Goal: Task Accomplishment & Management: Manage account settings

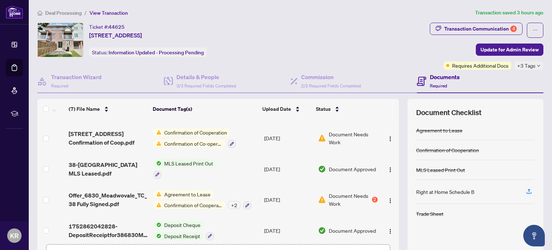
scroll to position [93, 0]
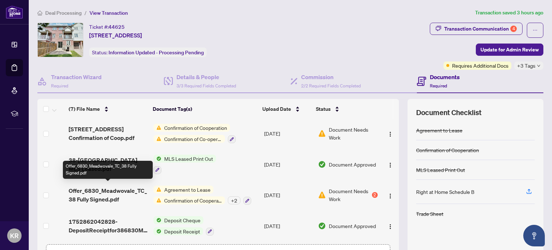
click at [86, 192] on span "Offer_6830_Meadwovale_TC_38 Fully Signed.pdf" at bounding box center [108, 194] width 79 height 17
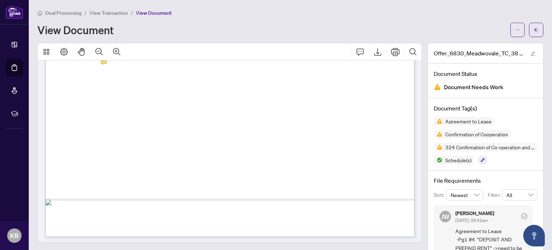
scroll to position [307, 0]
click at [488, 135] on span "Confirmation of Cooperation" at bounding box center [477, 134] width 69 height 5
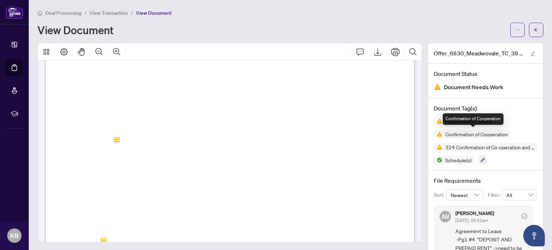
scroll to position [0, 0]
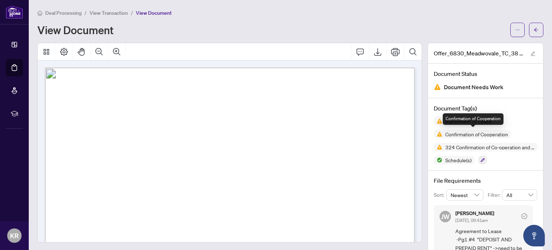
click at [230, 163] on span "rmation of Co-operation and Representation:" at bounding box center [274, 165] width 94 height 5
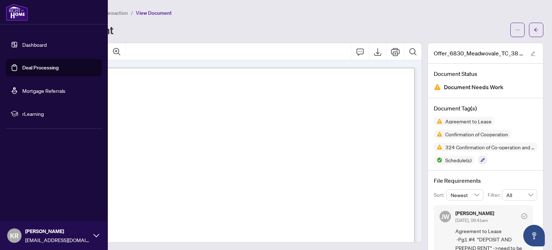
click at [28, 66] on link "Deal Processing" at bounding box center [40, 67] width 36 height 6
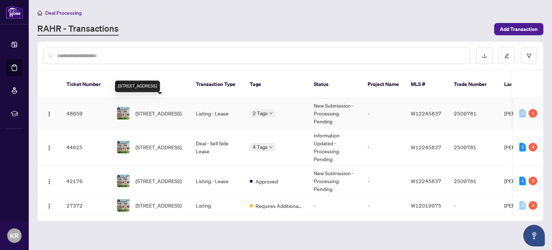
click at [159, 109] on span "[STREET_ADDRESS]" at bounding box center [159, 113] width 46 height 8
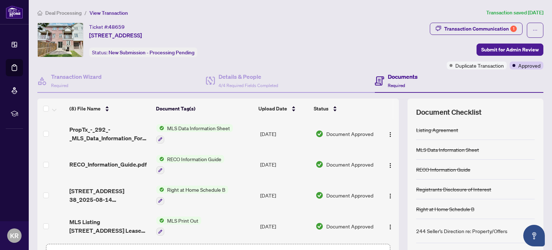
scroll to position [6, 0]
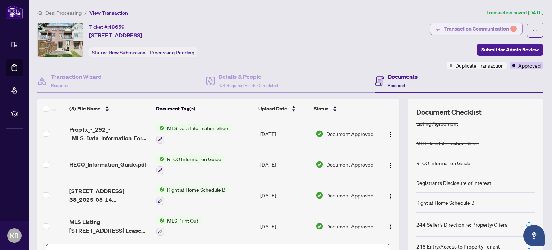
click at [477, 27] on div "Transaction Communication 1" at bounding box center [480, 29] width 73 height 12
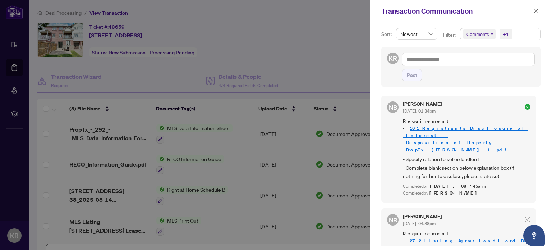
click at [310, 41] on div at bounding box center [276, 125] width 552 height 250
click at [537, 10] on icon "close" at bounding box center [536, 11] width 5 height 5
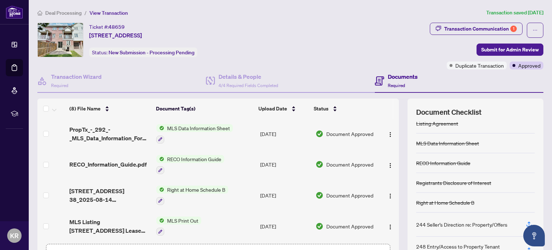
click at [329, 42] on div "Ticket #: 48659 [STREET_ADDRESS] Status: New Submission - Processing Pending" at bounding box center [232, 40] width 390 height 35
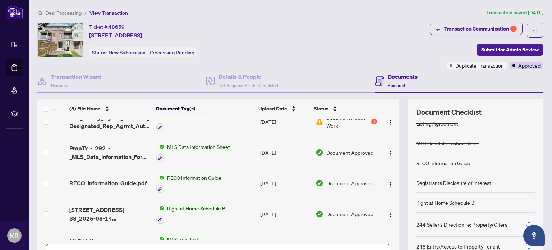
scroll to position [106, 0]
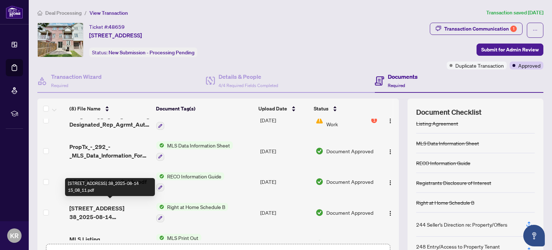
click at [111, 208] on span "[STREET_ADDRESS] 38_2025-08-14 15_08_11.pdf" at bounding box center [109, 212] width 81 height 17
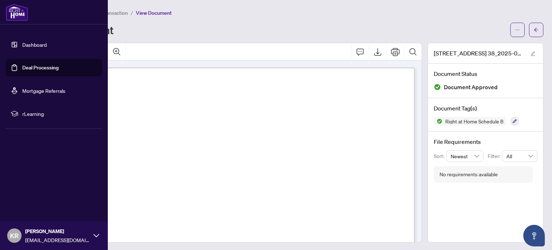
click at [42, 71] on link "Deal Processing" at bounding box center [40, 67] width 36 height 6
